Goal: Information Seeking & Learning: Check status

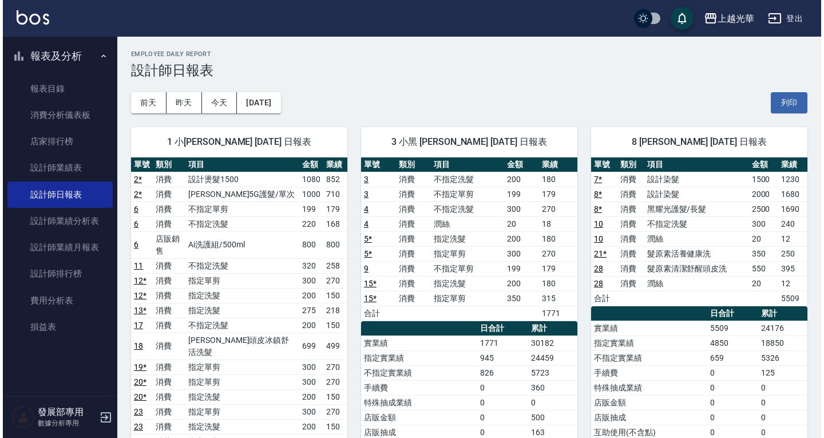
scroll to position [572, 0]
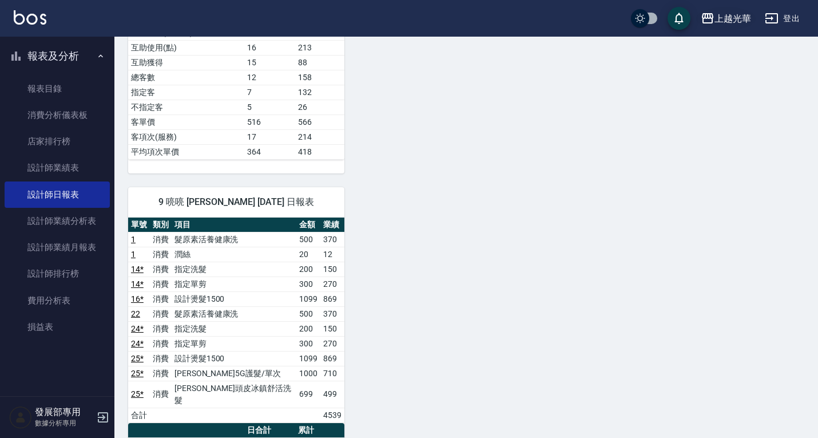
click at [716, 14] on div "上越光華" at bounding box center [733, 18] width 37 height 14
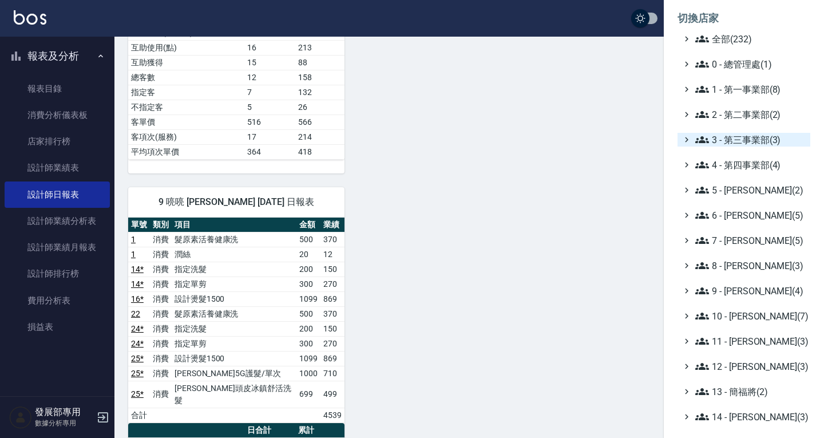
click at [719, 145] on span "3 - 第三事業部(3)" at bounding box center [750, 140] width 110 height 14
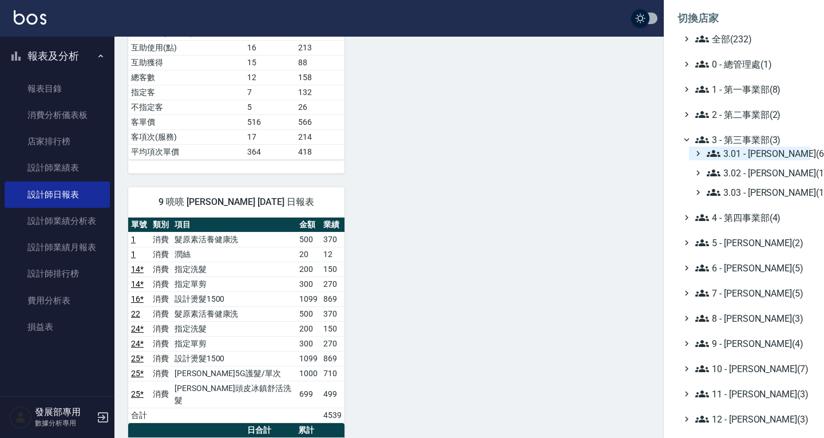
click at [733, 155] on span "3.01 - [PERSON_NAME](6)" at bounding box center [756, 153] width 99 height 14
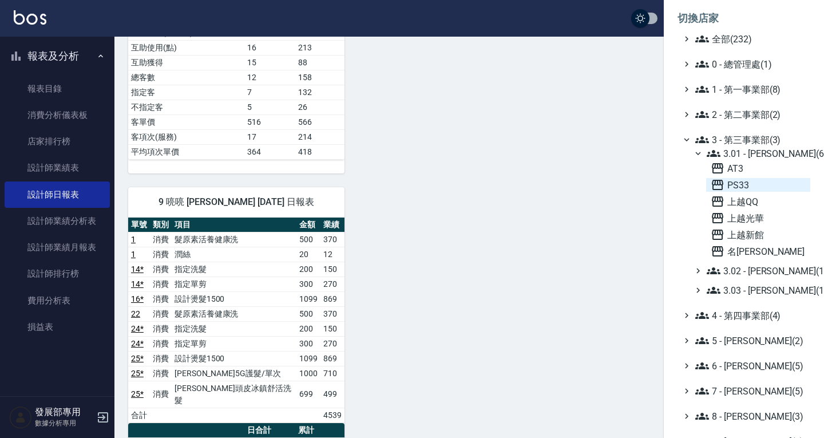
click at [742, 184] on span "PS33" at bounding box center [758, 185] width 95 height 14
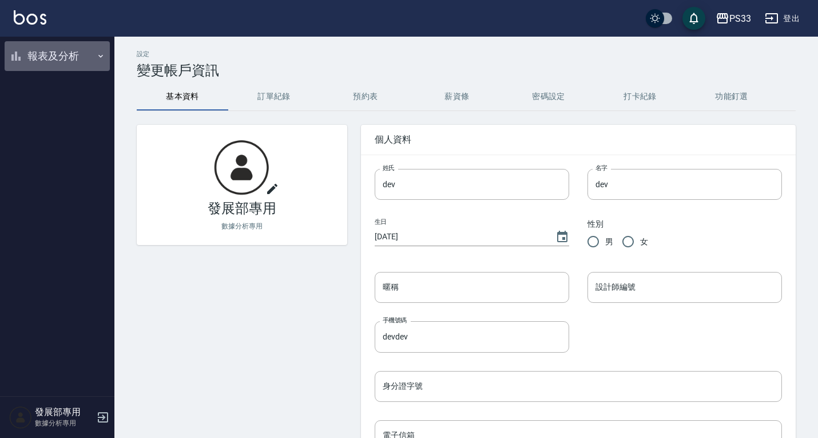
click at [53, 47] on button "報表及分析" at bounding box center [57, 56] width 105 height 30
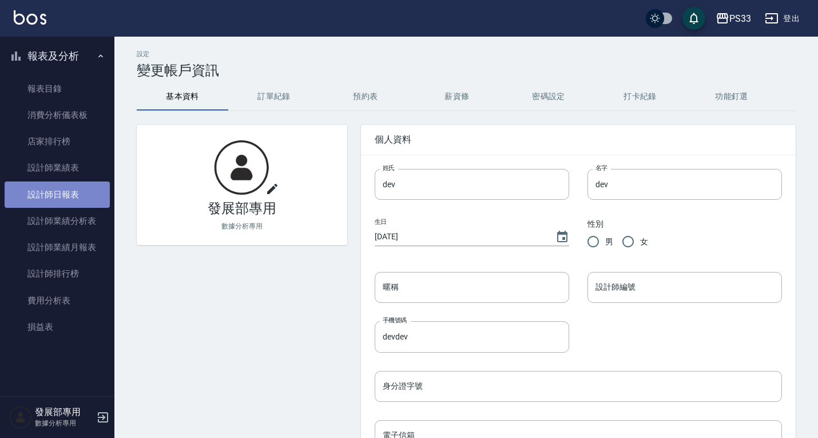
click at [50, 199] on link "設計師日報表" at bounding box center [57, 194] width 105 height 26
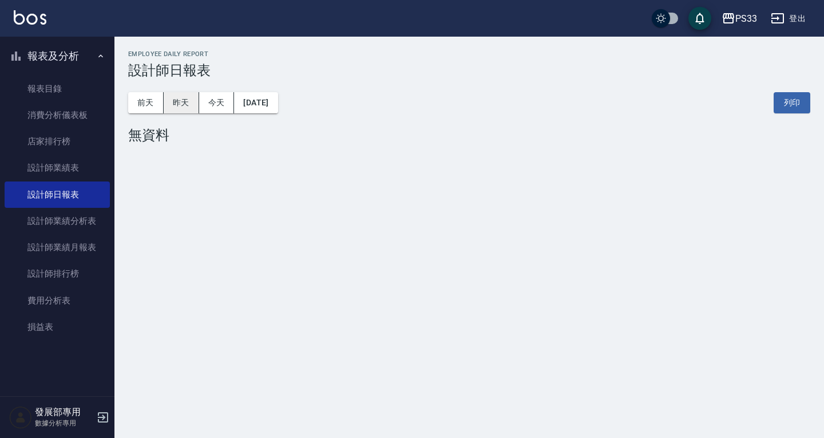
click at [191, 98] on button "昨天" at bounding box center [181, 102] width 35 height 21
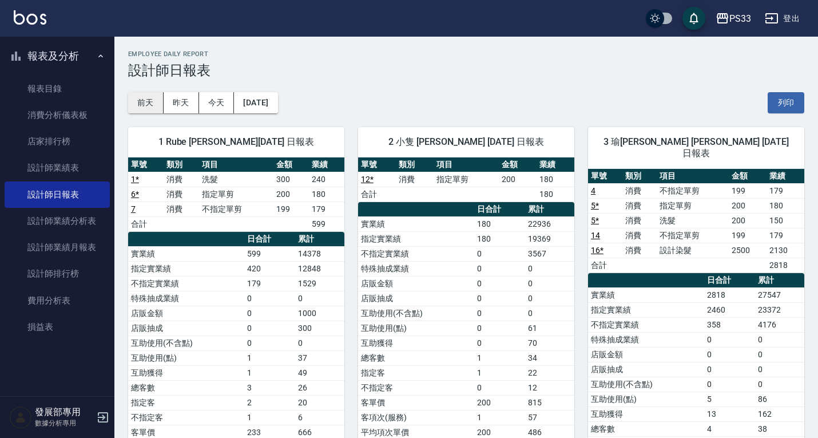
click at [140, 105] on button "前天" at bounding box center [145, 102] width 35 height 21
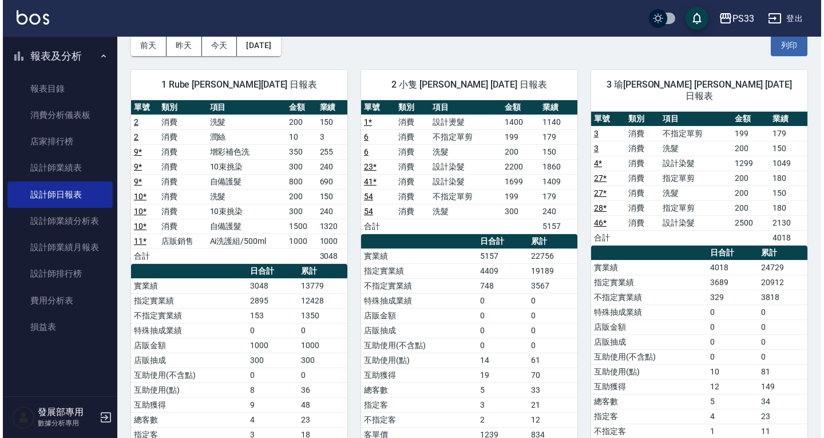
scroll to position [57, 0]
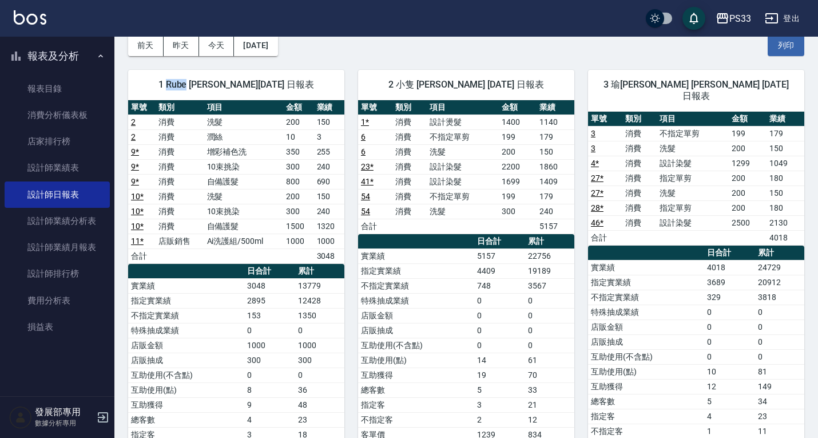
drag, startPoint x: 175, startPoint y: 82, endPoint x: 195, endPoint y: 85, distance: 19.7
click at [195, 85] on span "1 Rube [PERSON_NAME][DATE] 日報表" at bounding box center [236, 84] width 189 height 11
copy span "Rube"
click at [723, 21] on icon "button" at bounding box center [723, 18] width 14 height 14
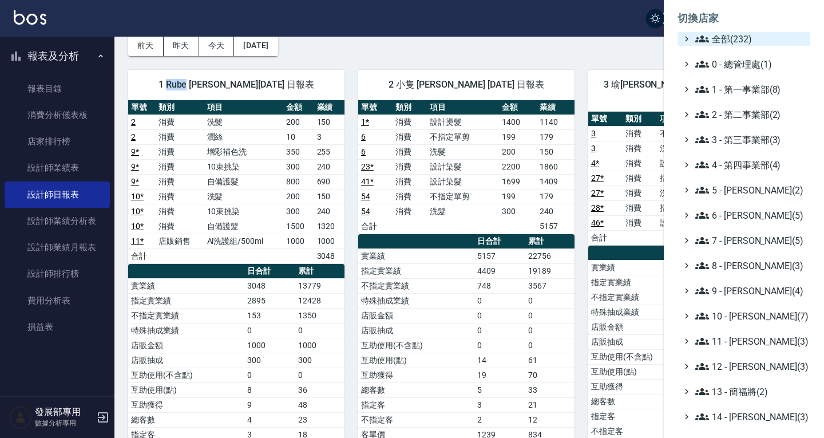
click at [717, 35] on span "全部(232)" at bounding box center [750, 39] width 110 height 14
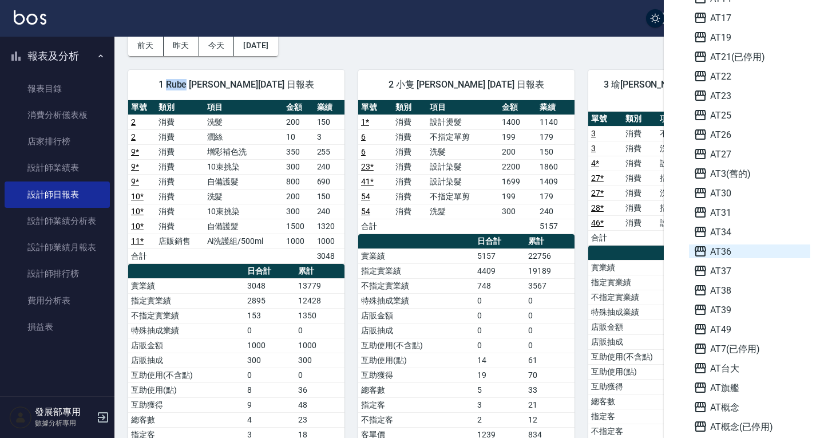
scroll to position [343, 0]
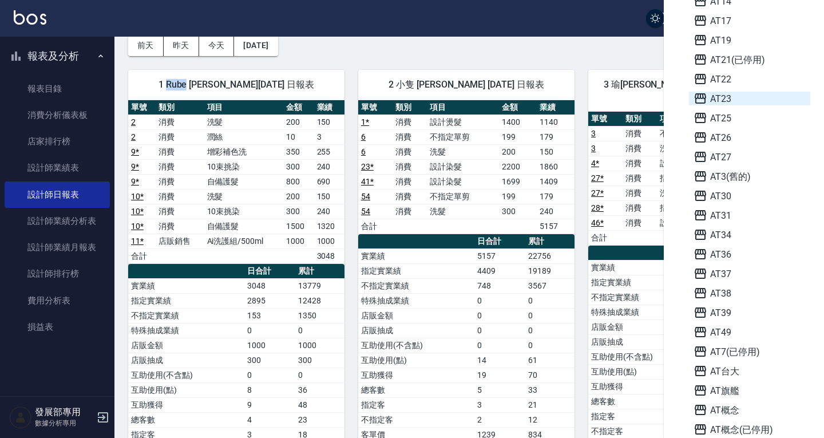
click at [737, 102] on span "AT23" at bounding box center [749, 99] width 112 height 14
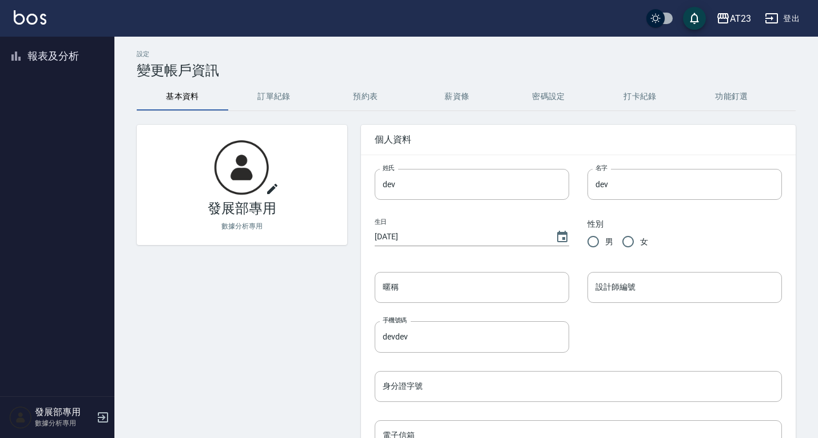
click at [74, 50] on button "報表及分析" at bounding box center [57, 56] width 105 height 30
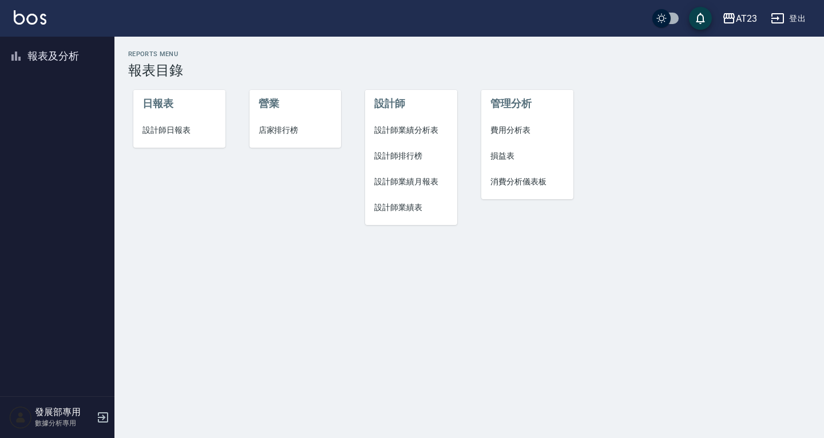
click at [179, 133] on span "設計師日報表" at bounding box center [179, 130] width 74 height 12
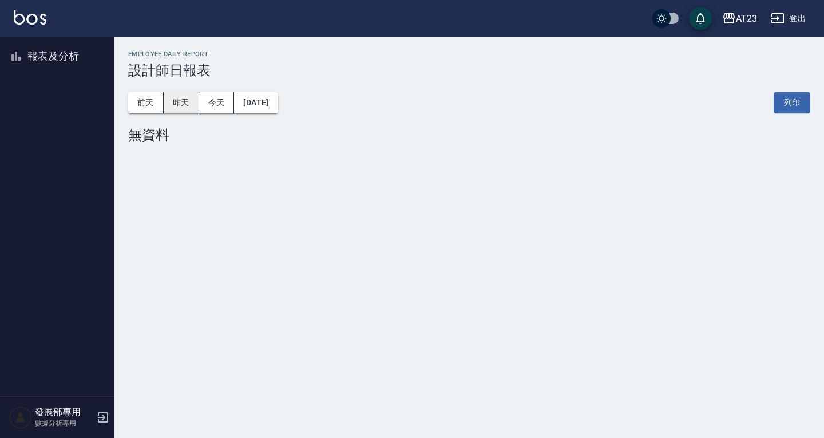
click at [188, 94] on button "昨天" at bounding box center [181, 102] width 35 height 21
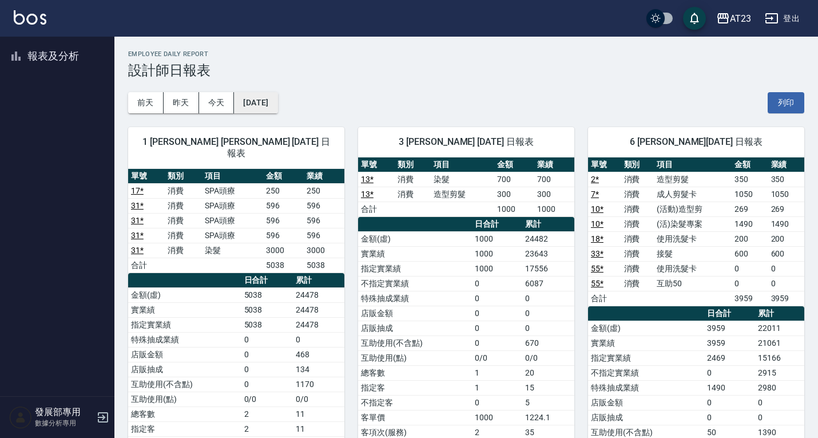
click at [274, 107] on button "[DATE]" at bounding box center [255, 102] width 43 height 21
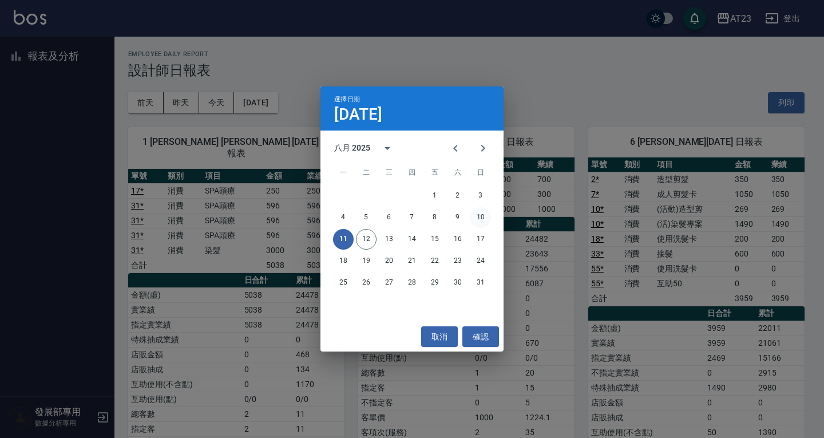
click at [481, 216] on button "10" at bounding box center [480, 217] width 21 height 21
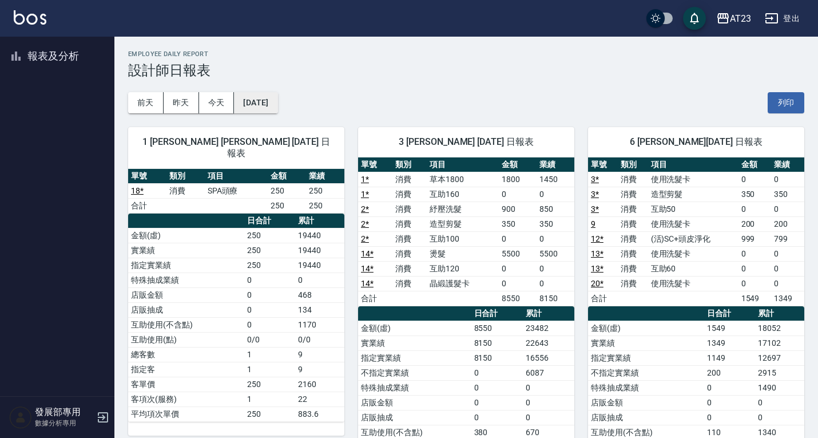
click at [277, 94] on button "[DATE]" at bounding box center [255, 102] width 43 height 21
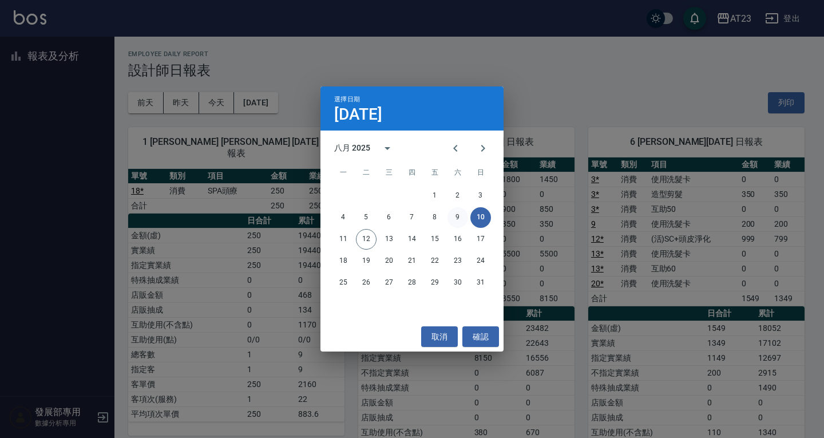
click at [461, 214] on button "9" at bounding box center [457, 217] width 21 height 21
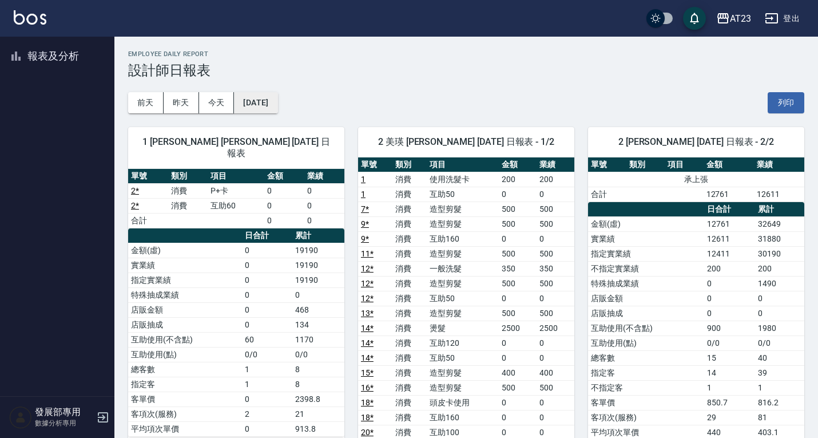
click at [277, 104] on button "2025/08/09" at bounding box center [255, 102] width 43 height 21
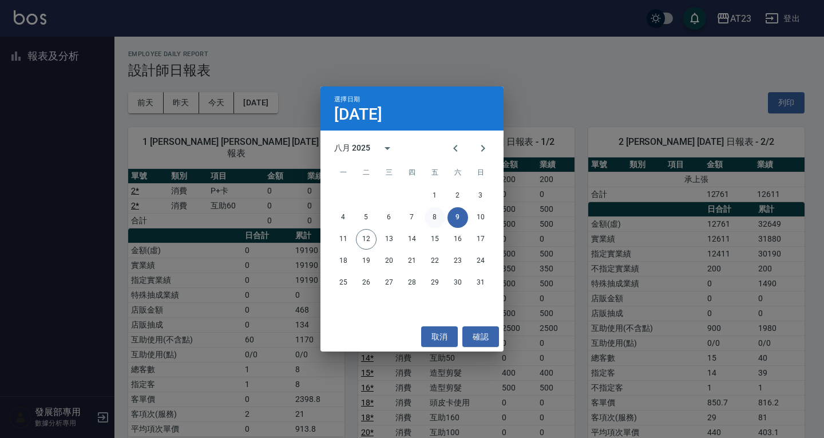
click at [433, 219] on button "8" at bounding box center [435, 217] width 21 height 21
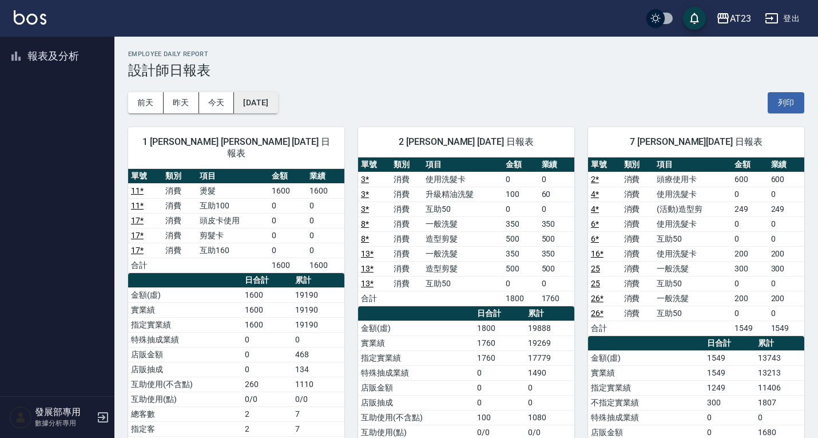
click at [267, 105] on button "2025/08/08" at bounding box center [255, 102] width 43 height 21
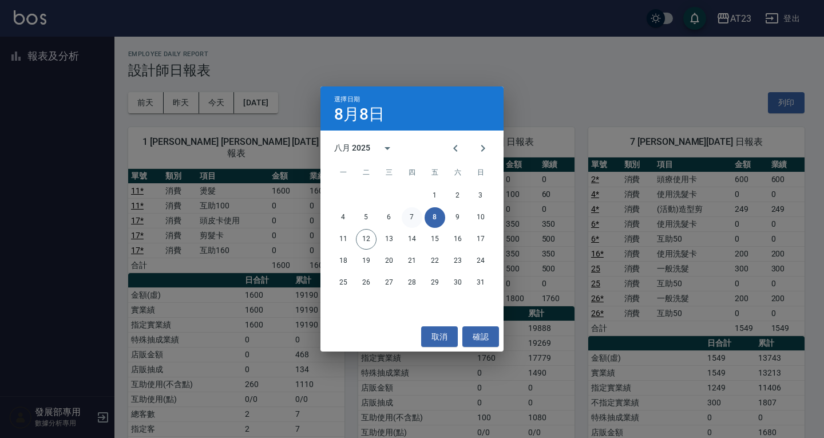
click at [415, 220] on button "7" at bounding box center [412, 217] width 21 height 21
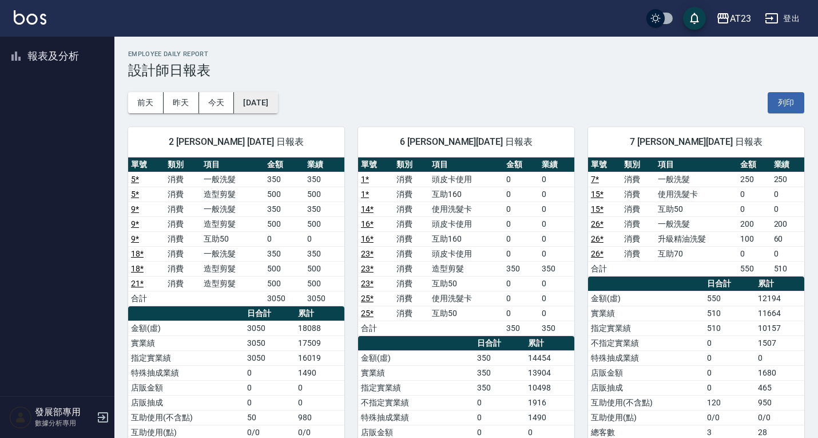
click at [277, 102] on button "2025/08/07" at bounding box center [255, 102] width 43 height 21
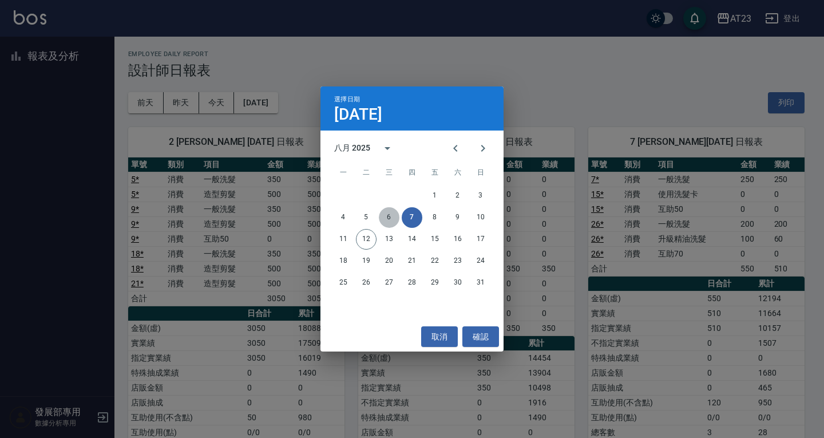
click at [394, 214] on button "6" at bounding box center [389, 217] width 21 height 21
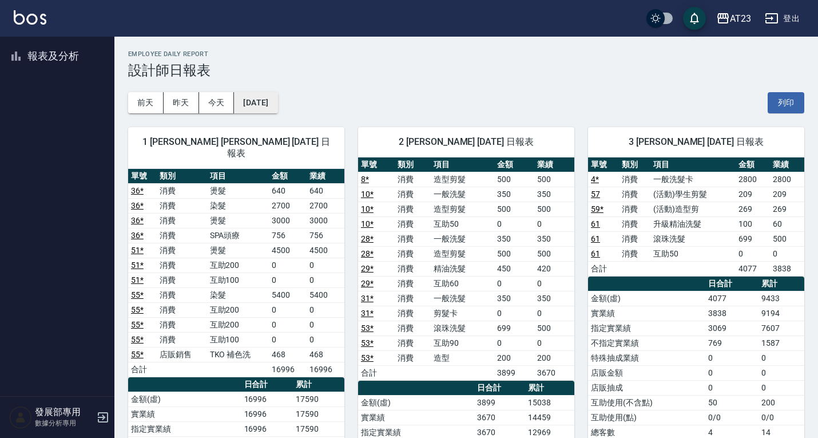
click at [261, 105] on button "2025/08/06" at bounding box center [255, 102] width 43 height 21
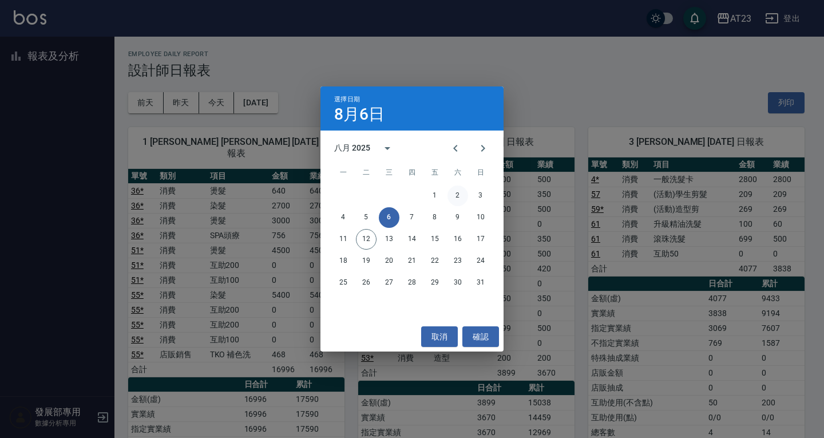
click at [463, 191] on button "2" at bounding box center [457, 195] width 21 height 21
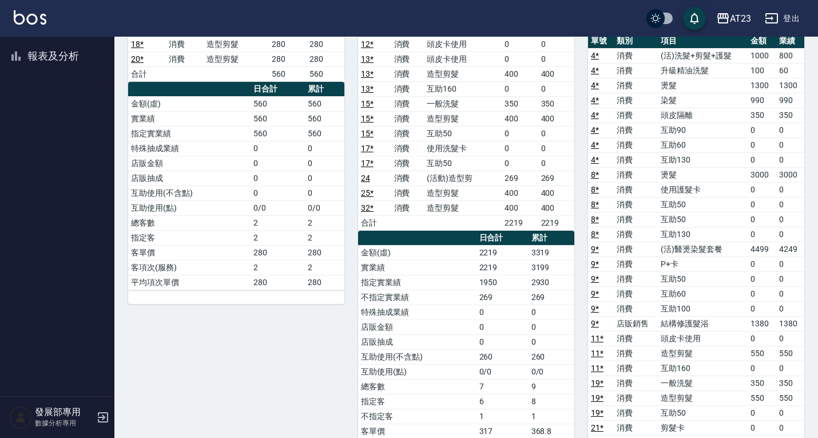
scroll to position [687, 0]
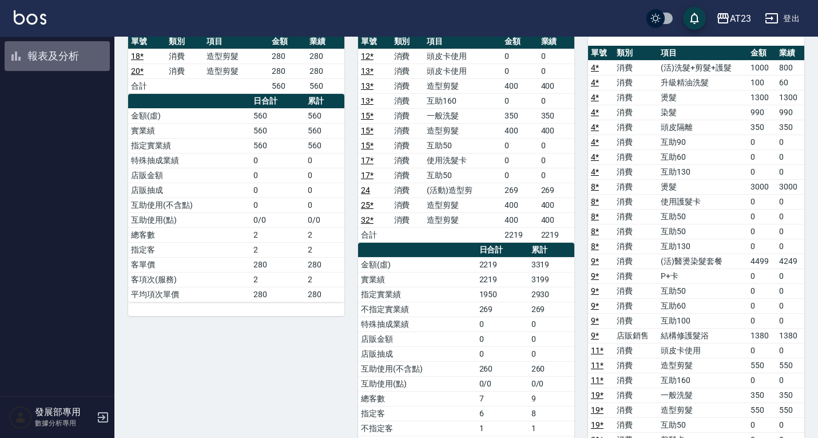
click at [64, 51] on button "報表及分析" at bounding box center [57, 56] width 105 height 30
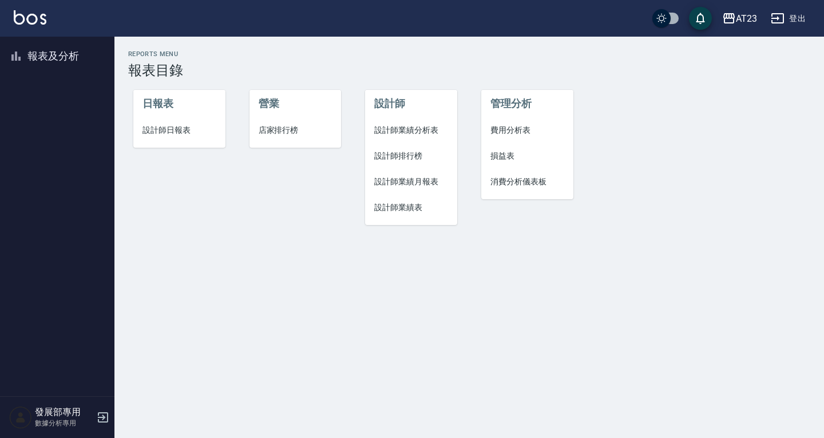
click at [413, 203] on span "設計師業績表" at bounding box center [411, 207] width 74 height 12
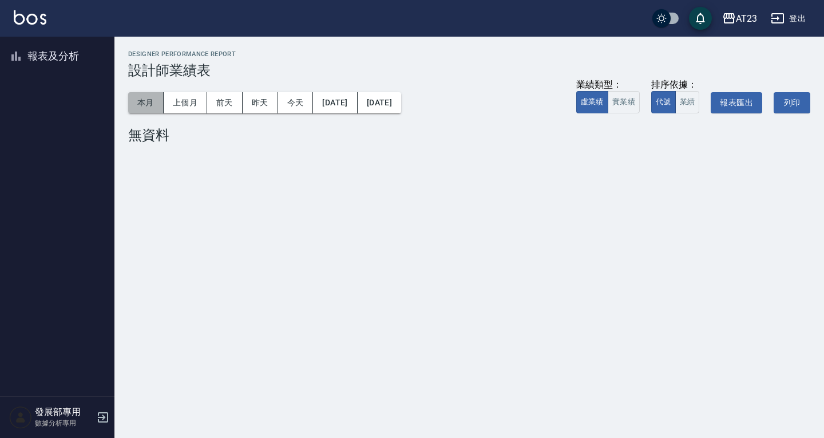
click at [146, 99] on button "本月" at bounding box center [145, 102] width 35 height 21
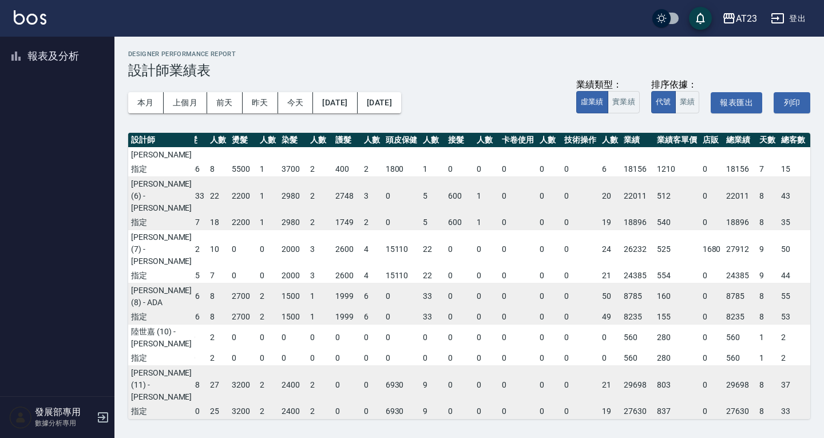
scroll to position [0, 66]
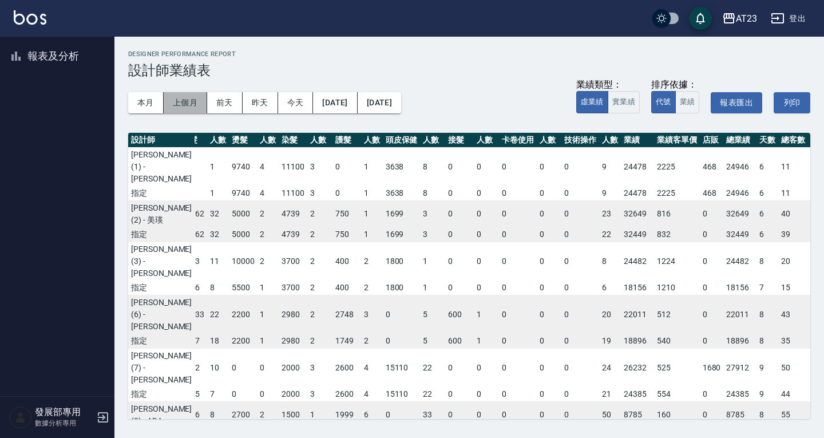
click at [177, 107] on button "上個月" at bounding box center [185, 102] width 43 height 21
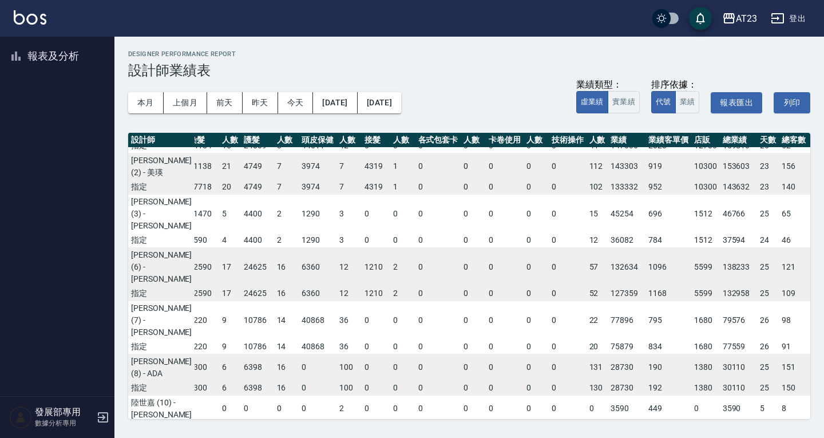
scroll to position [0, 173]
